Goal: Task Accomplishment & Management: Use online tool/utility

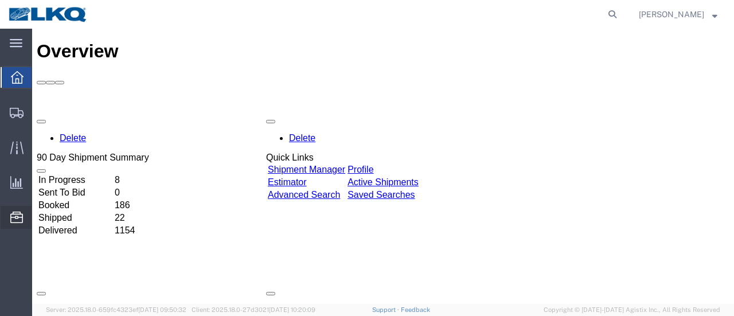
click at [0, 0] on span "Location Appointment" at bounding box center [0, 0] width 0 height 0
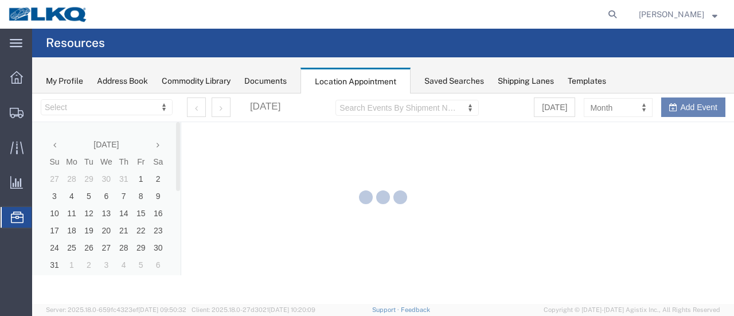
select select "28712"
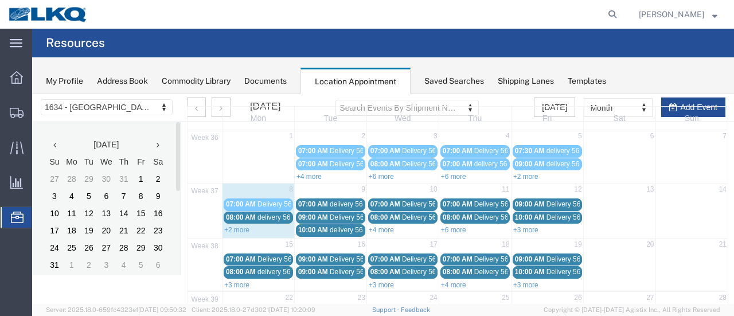
scroll to position [57, 0]
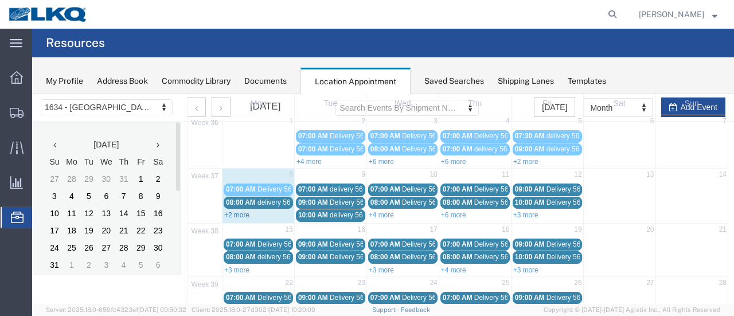
click at [237, 214] on link "+2 more" at bounding box center [236, 215] width 25 height 8
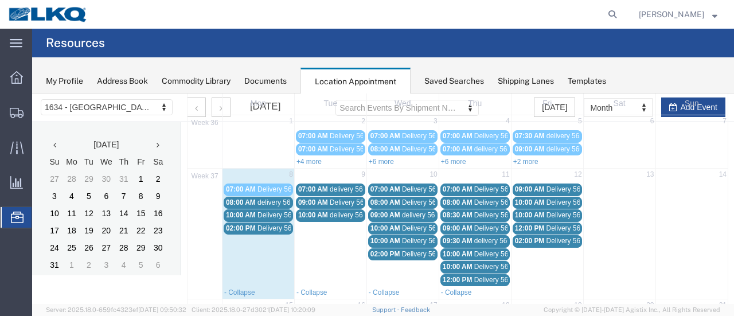
click at [250, 202] on span "08:00 AM" at bounding box center [241, 202] width 30 height 8
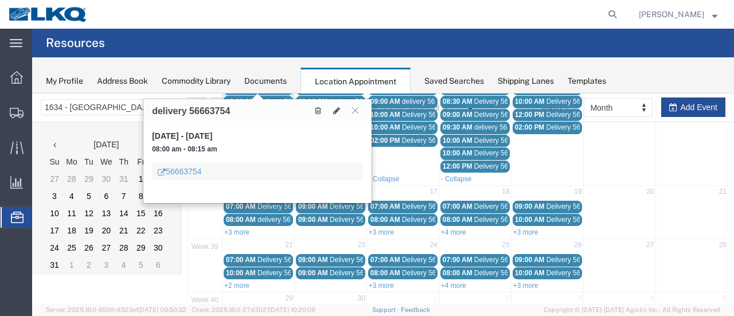
scroll to position [172, 0]
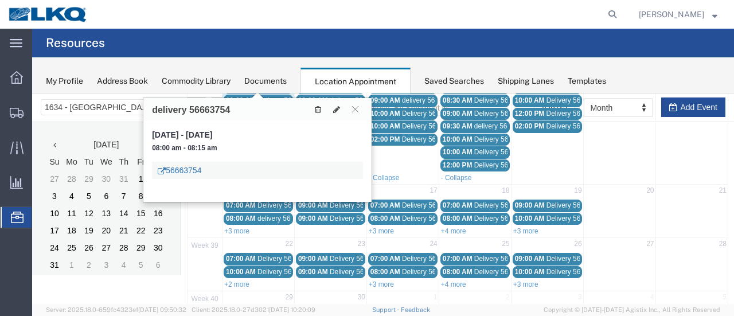
click at [189, 174] on link "56663754" at bounding box center [180, 170] width 44 height 11
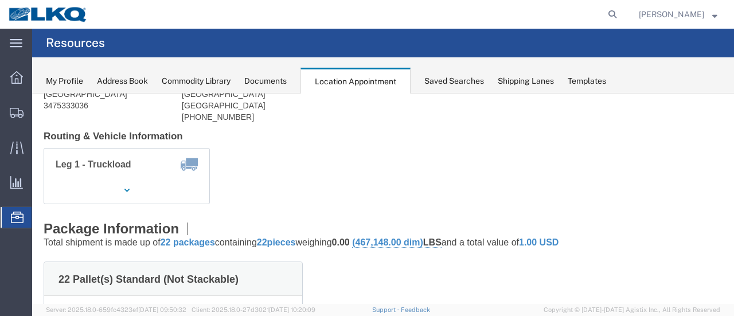
scroll to position [0, 0]
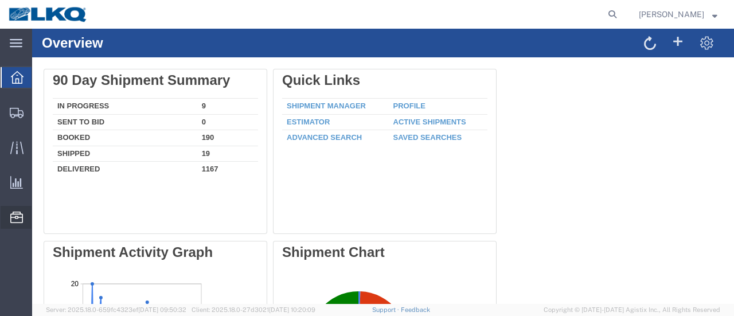
click at [0, 0] on span "Location Appointment" at bounding box center [0, 0] width 0 height 0
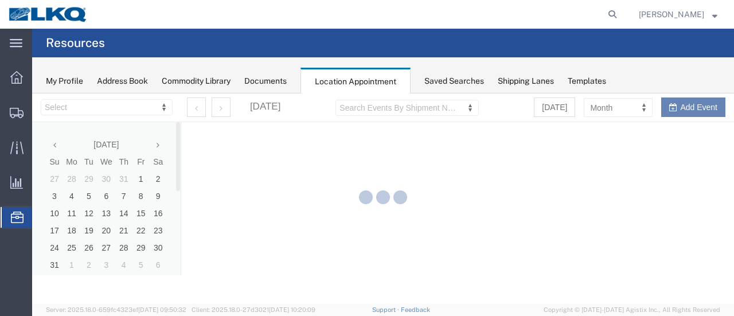
select select "28712"
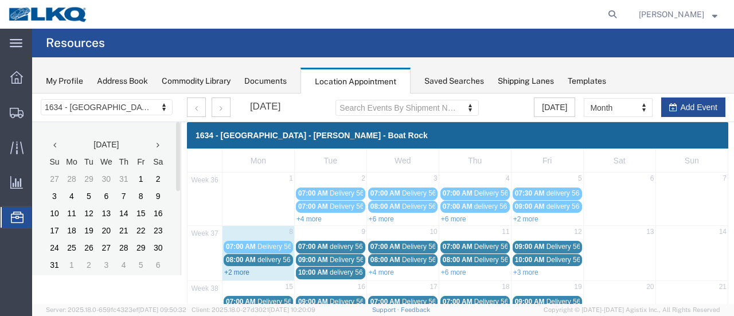
click at [238, 270] on link "+2 more" at bounding box center [236, 272] width 25 height 8
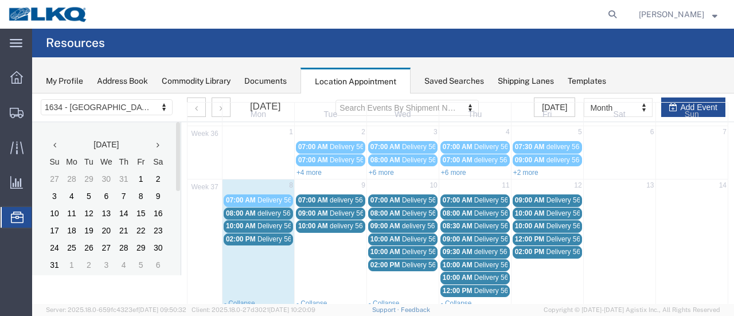
scroll to position [57, 0]
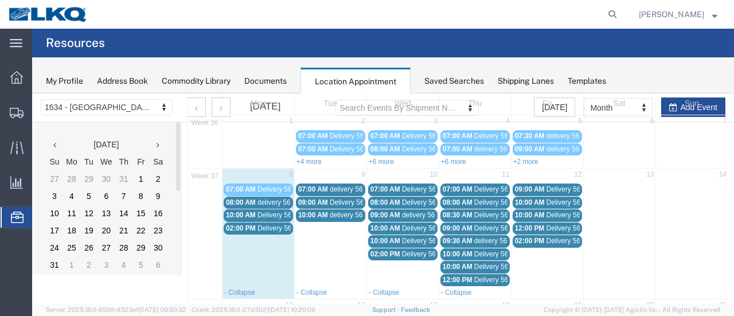
click at [248, 211] on span "10:00 AM" at bounding box center [241, 215] width 30 height 8
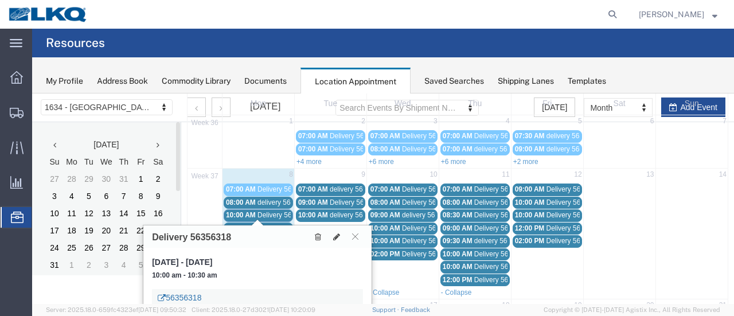
click at [182, 296] on link "56356318" at bounding box center [180, 297] width 44 height 11
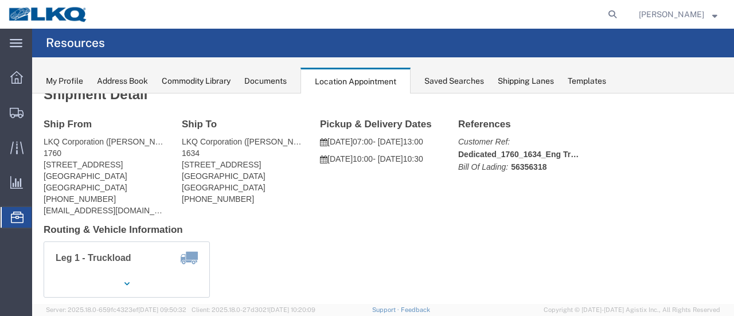
scroll to position [0, 0]
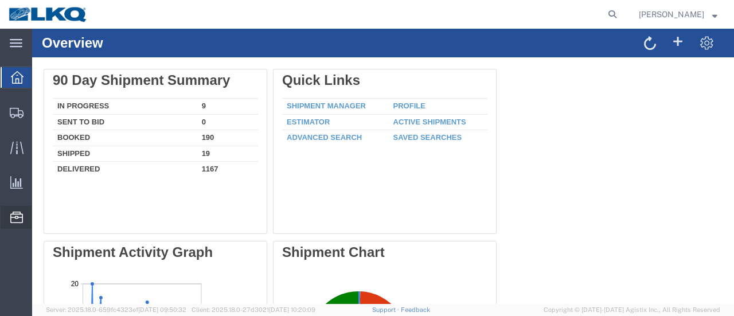
click at [0, 0] on span "Location Appointment" at bounding box center [0, 0] width 0 height 0
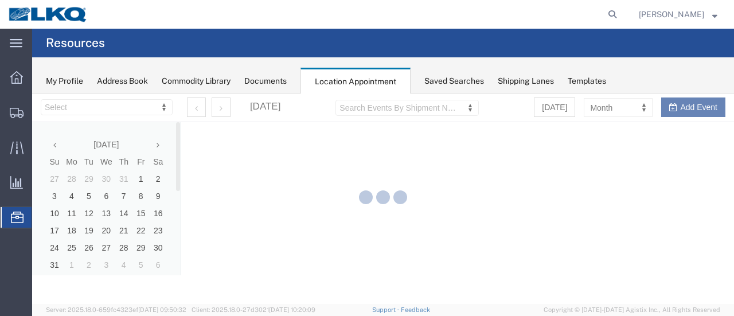
select select "28712"
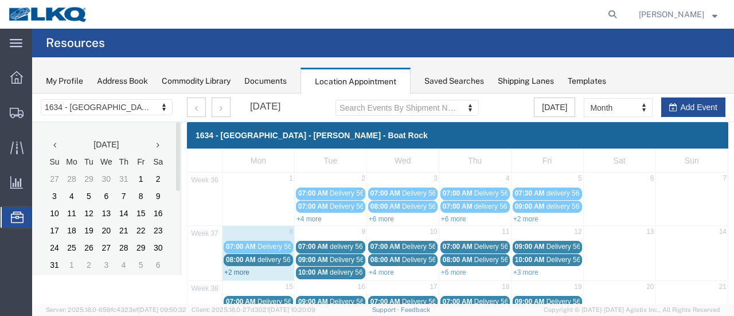
click at [233, 269] on link "+2 more" at bounding box center [236, 272] width 25 height 8
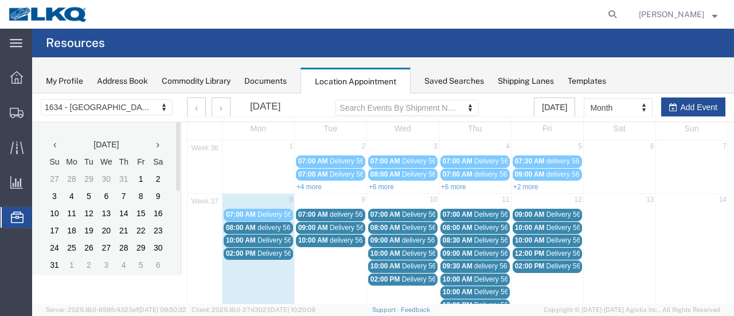
scroll to position [57, 0]
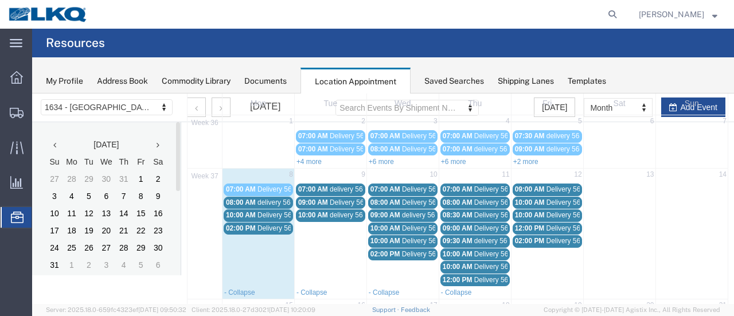
click at [259, 229] on span "Delivery 56684283" at bounding box center [285, 228] width 57 height 8
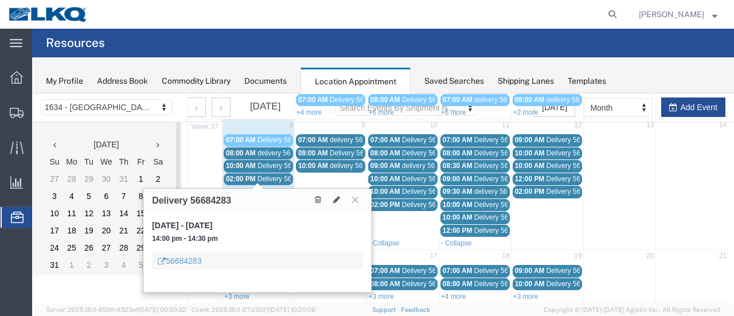
scroll to position [172, 0]
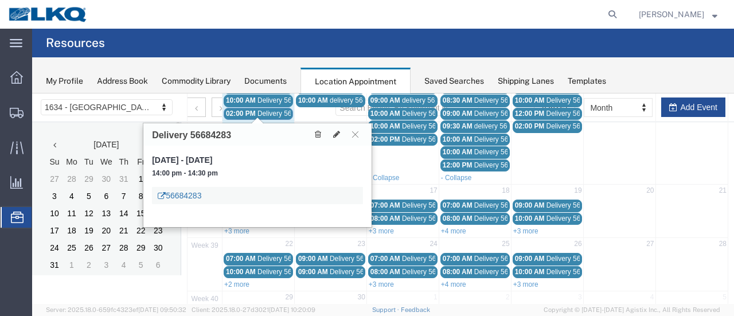
click at [189, 196] on link "56684283" at bounding box center [180, 195] width 44 height 11
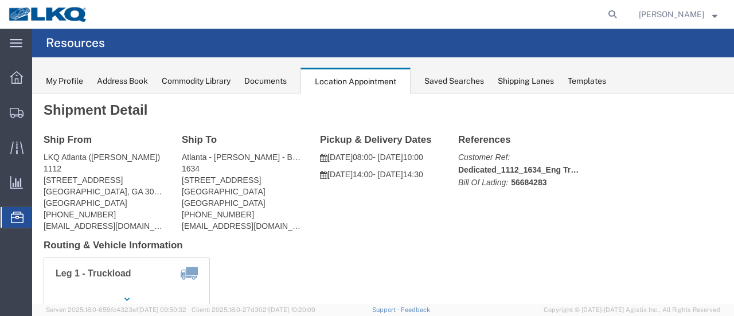
scroll to position [0, 0]
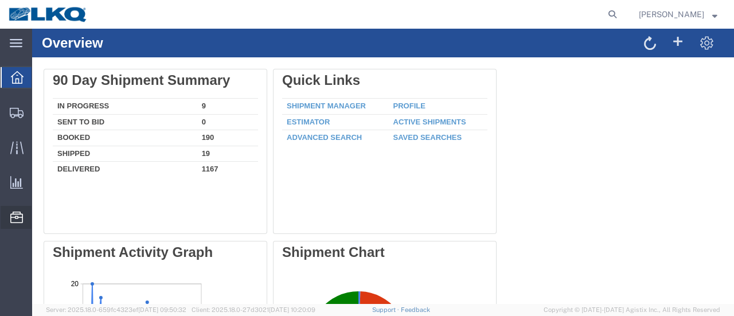
click at [0, 0] on span "Location Appointment" at bounding box center [0, 0] width 0 height 0
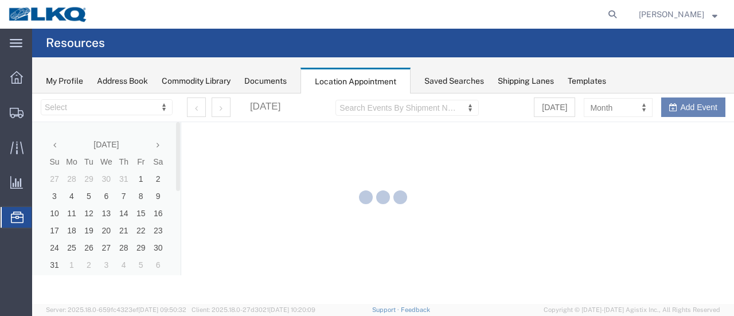
select select "28712"
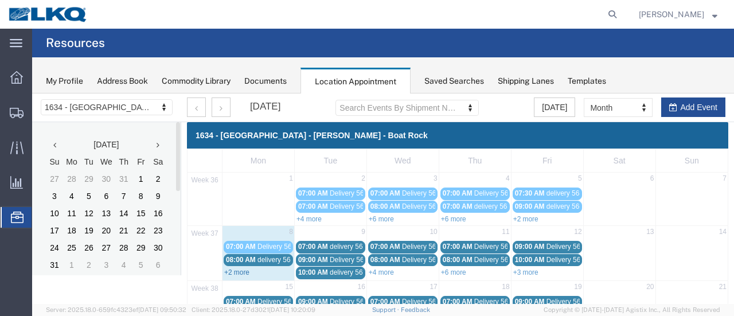
click at [243, 270] on link "+2 more" at bounding box center [236, 272] width 25 height 8
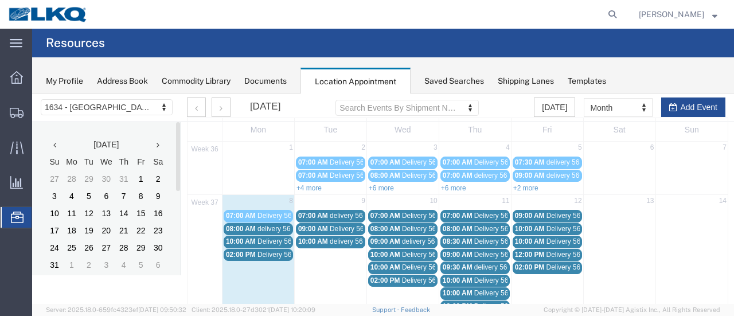
scroll to position [57, 0]
